Goal: Information Seeking & Learning: Learn about a topic

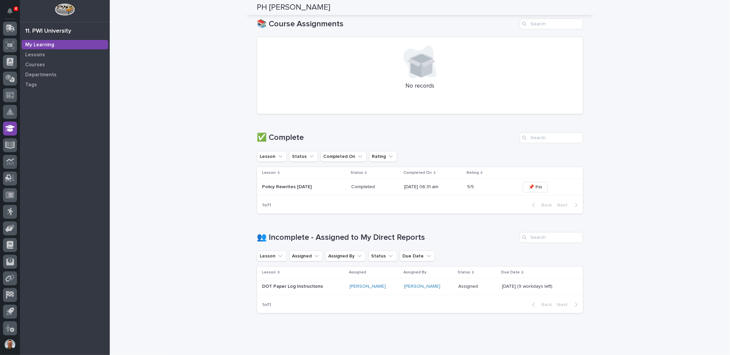
scroll to position [200, 0]
click at [283, 185] on p "Policy Rewrites [DATE]" at bounding box center [305, 186] width 84 height 6
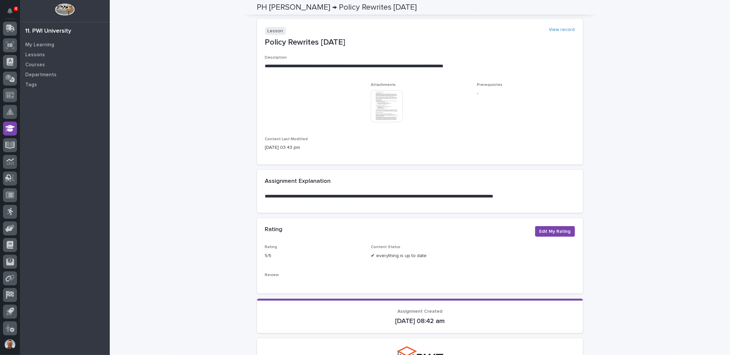
scroll to position [27, 0]
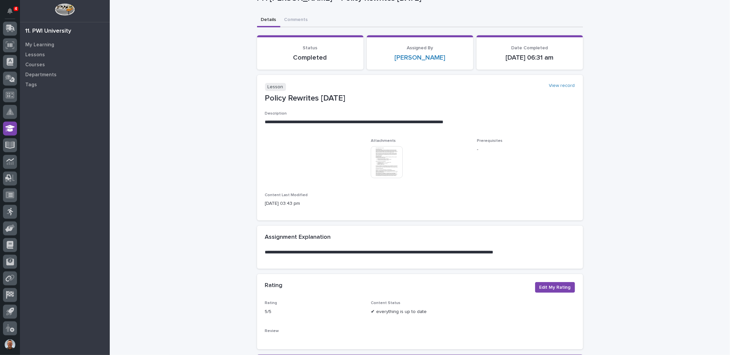
click at [385, 163] on img at bounding box center [387, 162] width 32 height 32
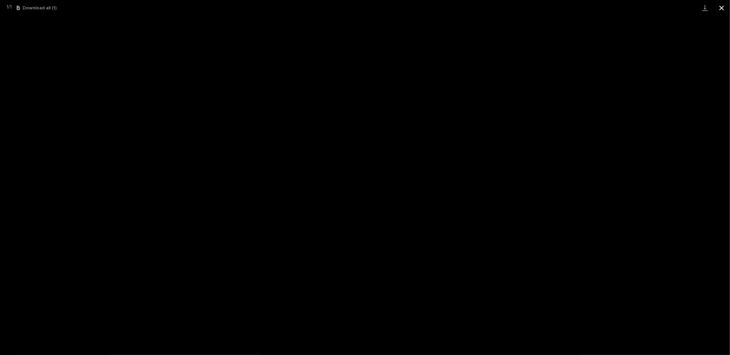
click at [723, 7] on button "Close gallery" at bounding box center [722, 8] width 17 height 16
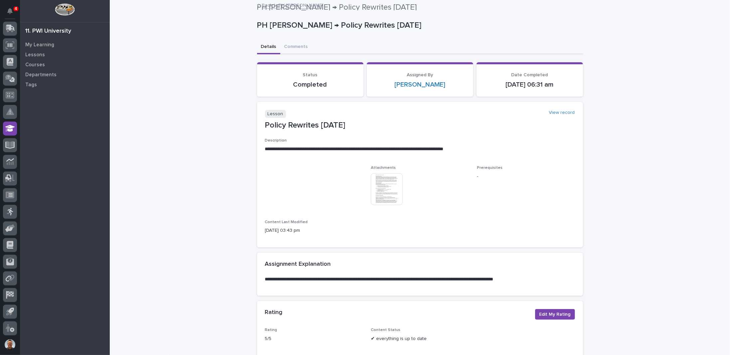
scroll to position [0, 0]
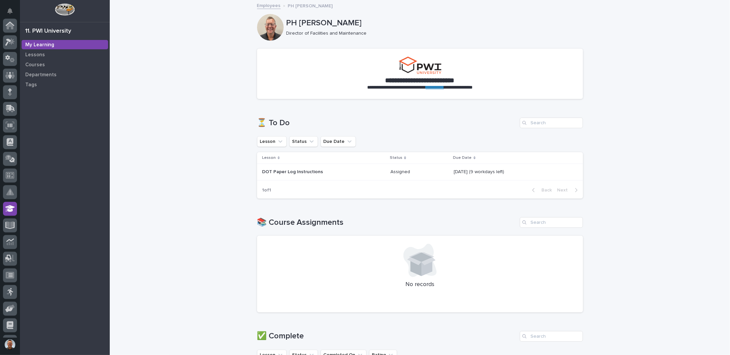
scroll to position [80, 0]
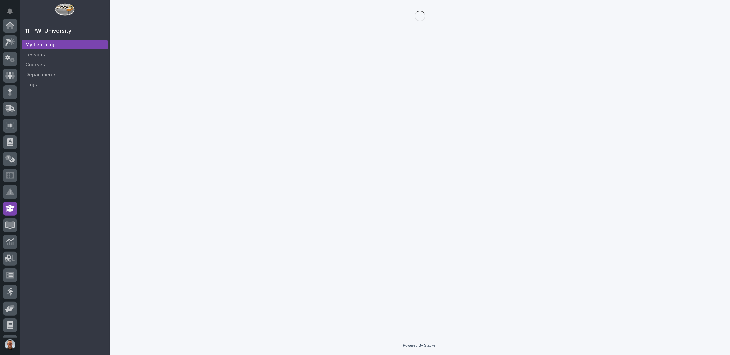
scroll to position [80, 0]
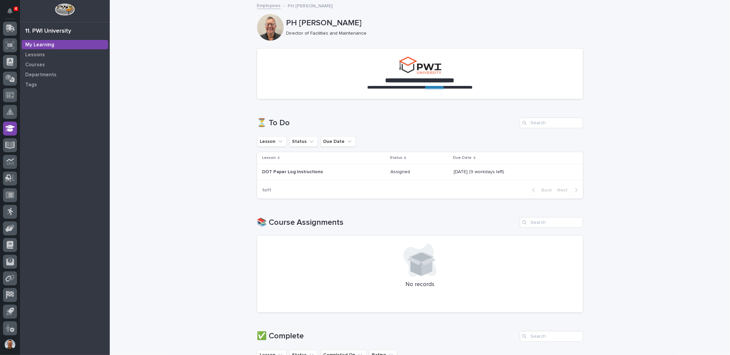
click at [293, 172] on p "DOT Paper Log Instructions" at bounding box center [321, 172] width 116 height 6
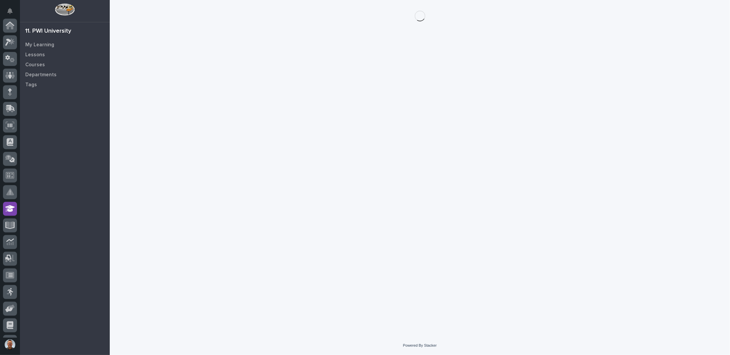
scroll to position [80, 0]
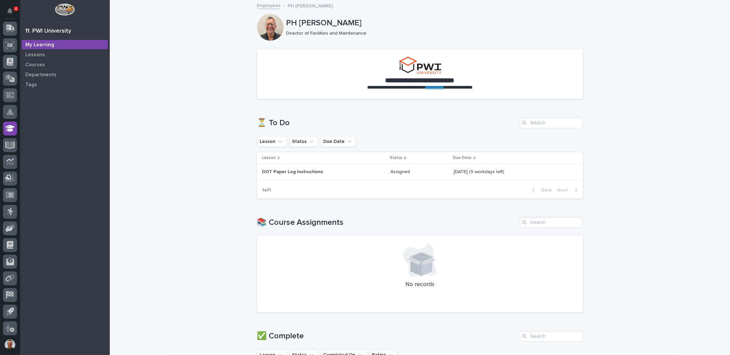
click at [299, 170] on p "DOT Paper Log Instructions" at bounding box center [321, 172] width 116 height 6
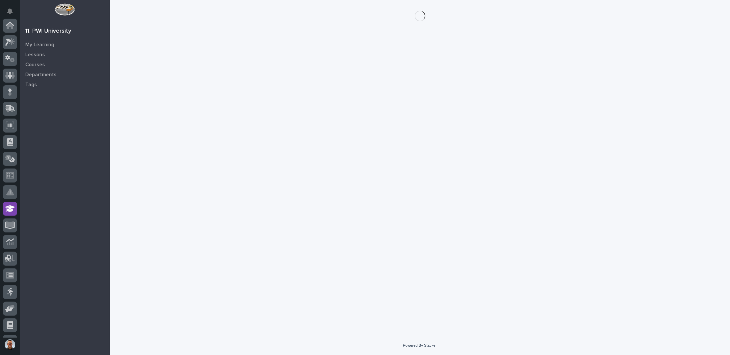
scroll to position [80, 0]
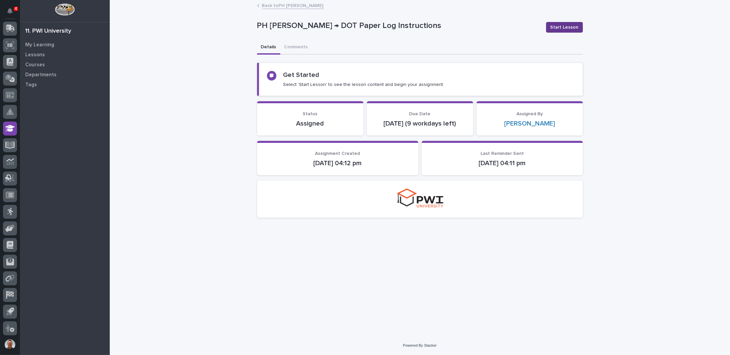
click at [568, 26] on span "Start Lesson" at bounding box center [565, 27] width 28 height 7
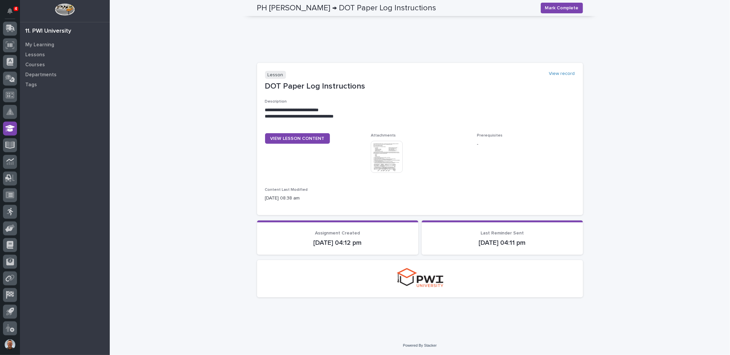
scroll to position [240, 0]
click at [383, 155] on img at bounding box center [387, 157] width 32 height 32
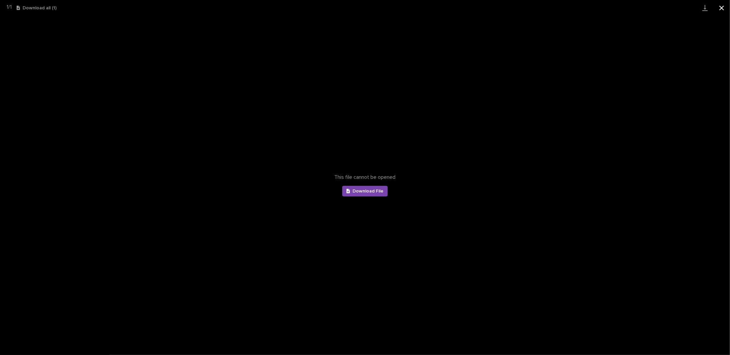
click at [723, 9] on button "Close gallery" at bounding box center [722, 8] width 17 height 16
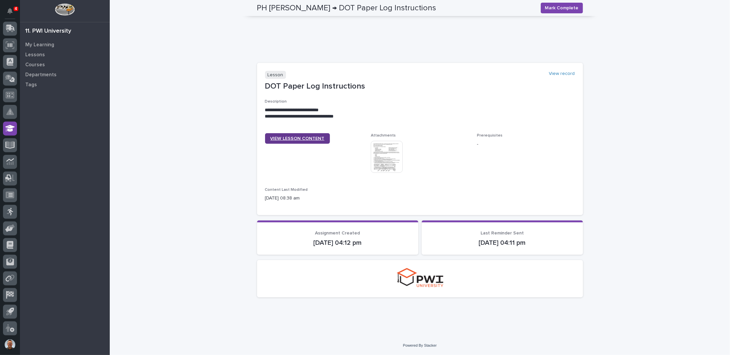
click at [290, 137] on span "VIEW LESSON CONTENT" at bounding box center [297, 138] width 54 height 5
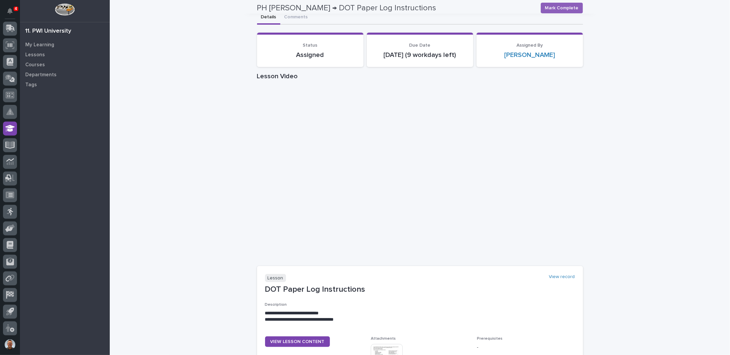
scroll to position [0, 0]
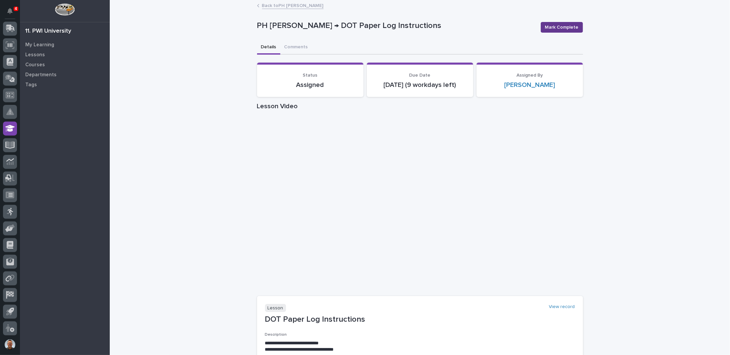
click at [567, 26] on span "Mark Complete" at bounding box center [562, 27] width 34 height 7
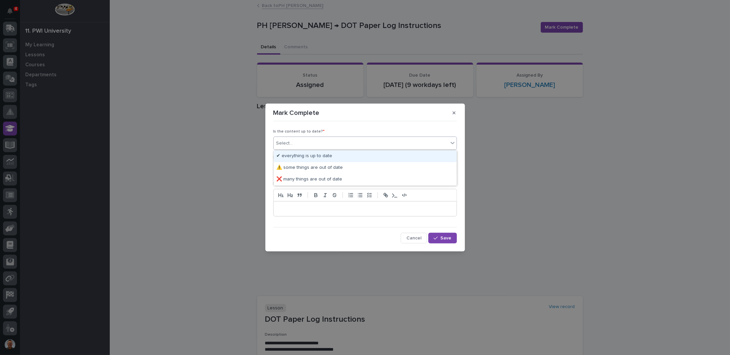
click at [347, 143] on div "Select..." at bounding box center [361, 143] width 175 height 11
click at [318, 157] on div "✔ everything is up to date" at bounding box center [365, 156] width 183 height 12
click at [315, 172] on div "Select..." at bounding box center [361, 169] width 175 height 11
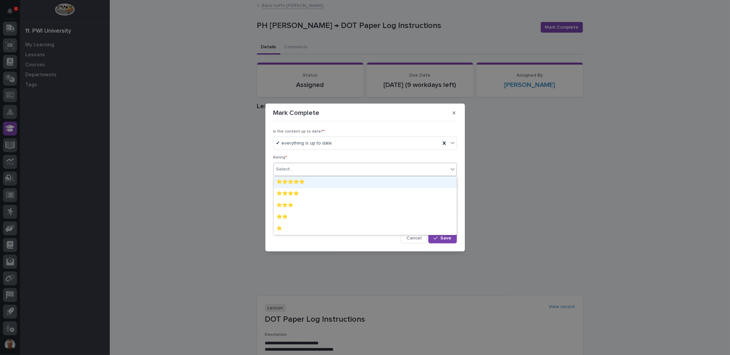
click at [312, 181] on div "⭐⭐⭐⭐⭐" at bounding box center [365, 182] width 183 height 12
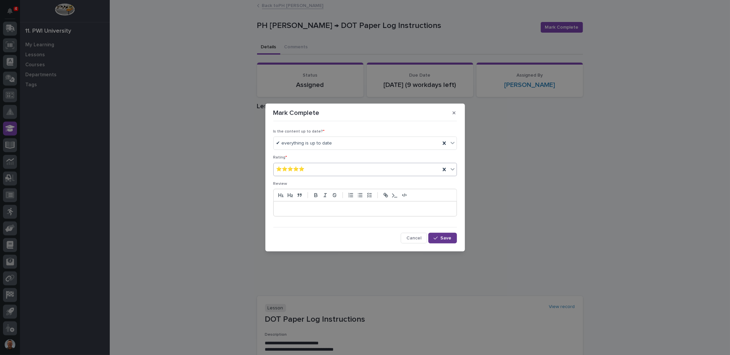
click at [449, 239] on span "Save" at bounding box center [446, 238] width 11 height 5
